Goal: Complete application form

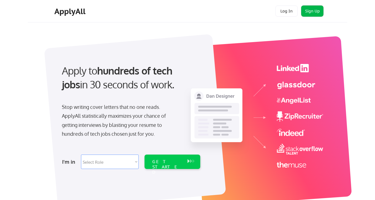
click at [317, 10] on button "Sign Up" at bounding box center [313, 11] width 22 height 11
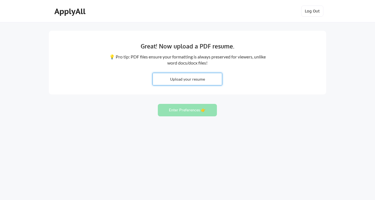
click at [181, 76] on input "file" at bounding box center [187, 79] width 69 height 12
type input "C:\fakepath\42b2ec2b-ddac-452a-822c-61c2693cc29a.avif"
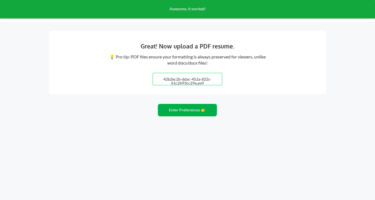
click at [201, 109] on button "Enter Preferences 👉" at bounding box center [187, 110] width 59 height 12
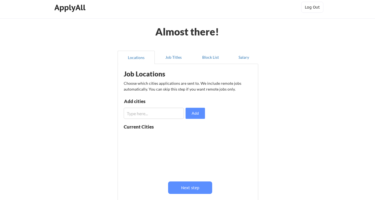
click at [246, 59] on button "Salary" at bounding box center [243, 57] width 29 height 13
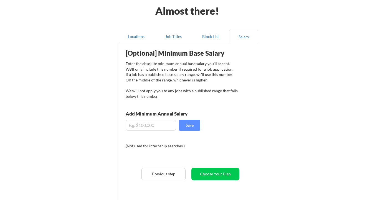
scroll to position [74, 0]
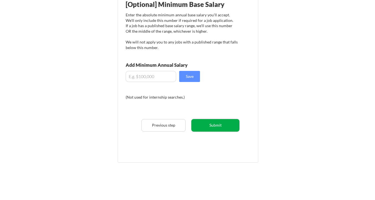
click at [220, 127] on button "Submit" at bounding box center [216, 125] width 48 height 12
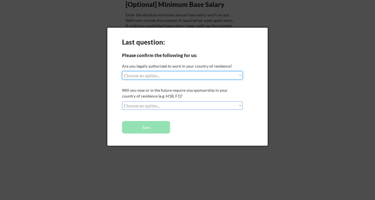
click at [174, 77] on select "Choose an option... Yes, I am a [DEMOGRAPHIC_DATA] Citizen Yes, I am a [DEMOGRA…" at bounding box center [182, 75] width 121 height 8
select select ""yes__i_am_a_[DEMOGRAPHIC_DATA]""
click at [122, 71] on select "Choose an option... Yes, I am a [DEMOGRAPHIC_DATA] Citizen Yes, I am a [DEMOGRA…" at bounding box center [182, 75] width 121 height 8
click at [145, 106] on select "Choose an option... No, I will not need sponsorship Yes, I will need sponsorship" at bounding box center [182, 106] width 121 height 8
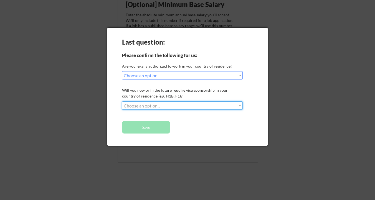
select select ""yes__i_will_need_sponsorship""
click at [122, 102] on select "Choose an option... No, I will not need sponsorship Yes, I will need sponsorship" at bounding box center [182, 106] width 121 height 8
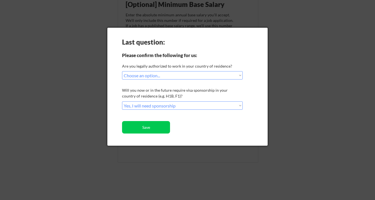
click at [24, 9] on div at bounding box center [187, 100] width 375 height 200
